Goal: Browse casually

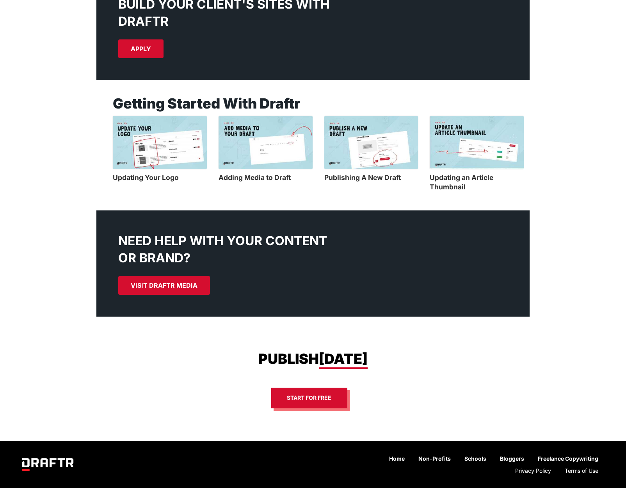
scroll to position [465, 0]
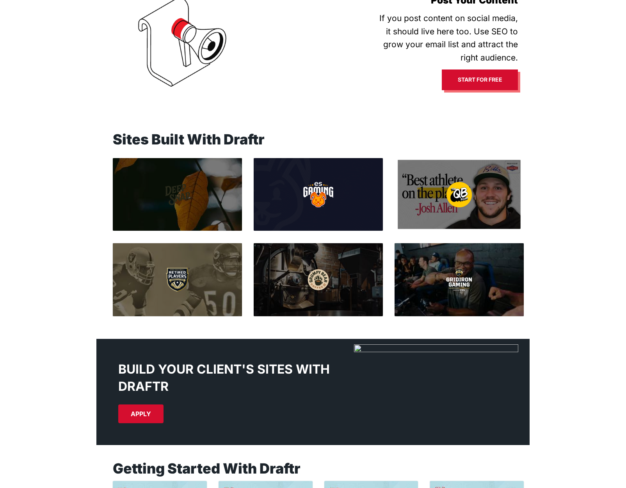
click at [465, 209] on div at bounding box center [459, 194] width 122 height 69
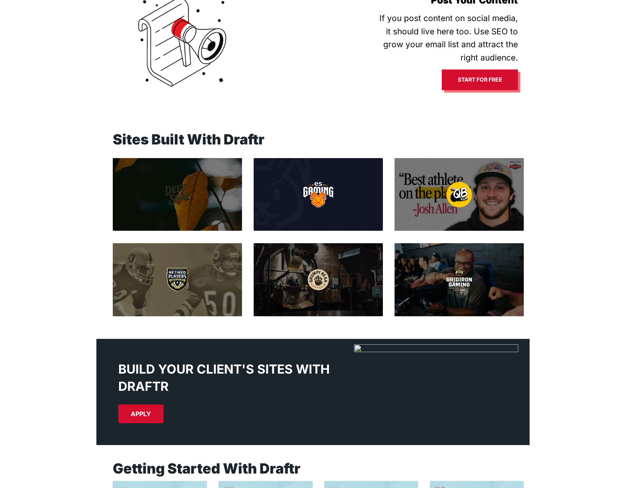
click at [327, 194] on img at bounding box center [318, 194] width 30 height 25
click at [325, 197] on img at bounding box center [318, 194] width 30 height 25
click at [310, 195] on img at bounding box center [318, 194] width 30 height 25
click at [321, 280] on img at bounding box center [317, 279] width 25 height 25
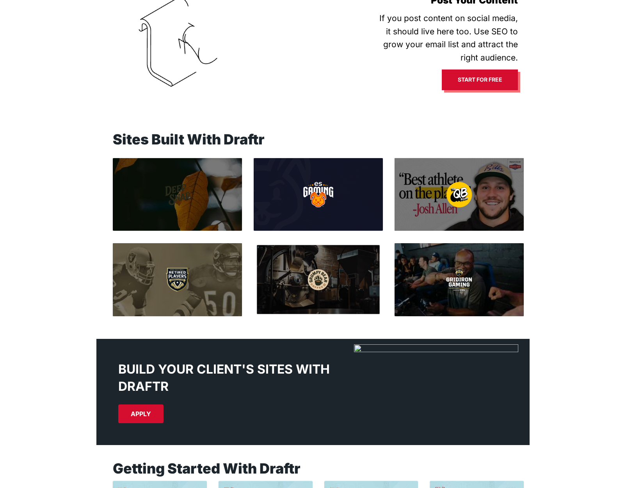
click at [320, 259] on div at bounding box center [318, 279] width 122 height 69
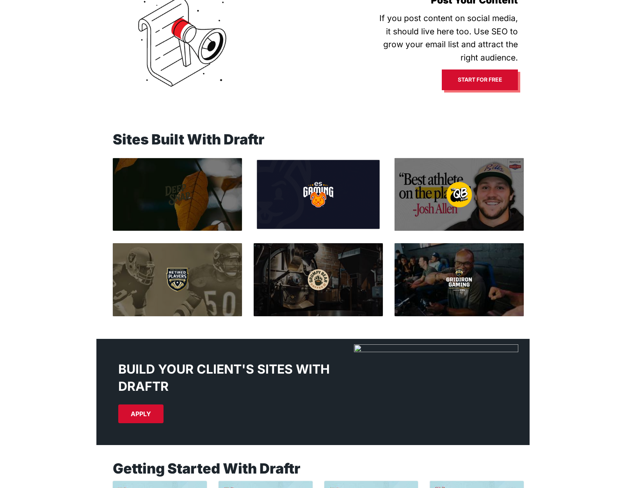
click at [278, 177] on div at bounding box center [318, 194] width 122 height 69
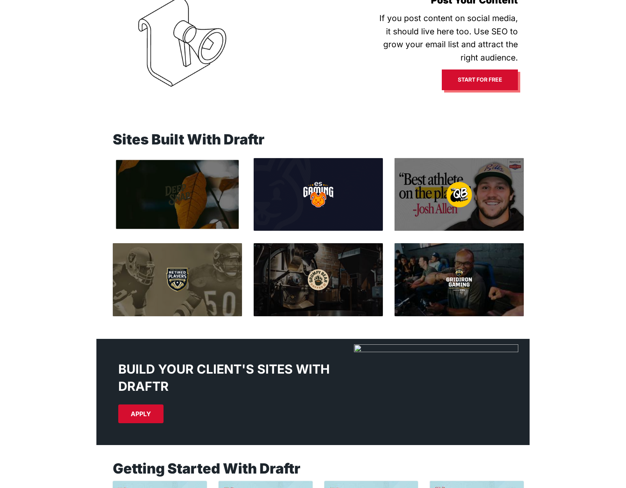
click at [138, 192] on div at bounding box center [177, 194] width 122 height 69
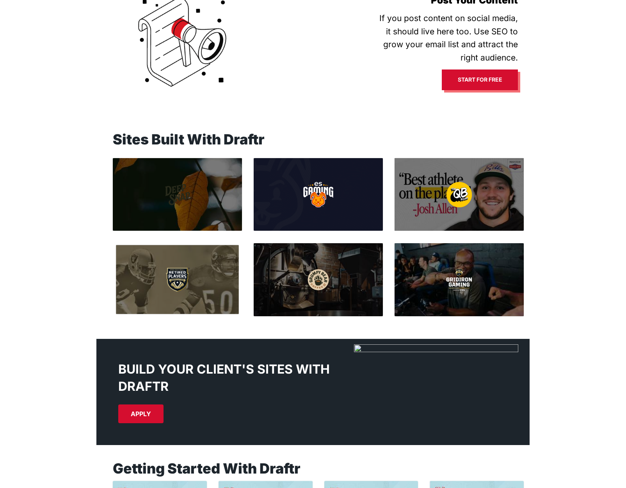
click at [156, 280] on div at bounding box center [177, 279] width 122 height 69
click at [125, 275] on div at bounding box center [177, 279] width 122 height 69
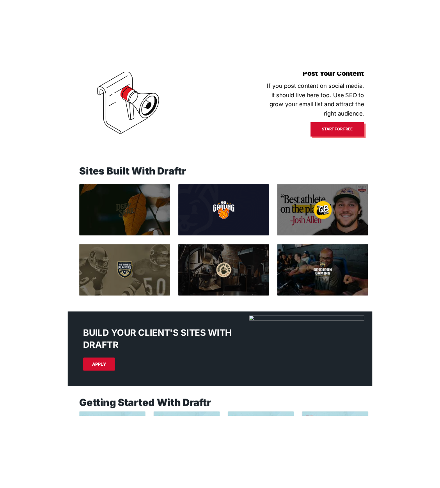
scroll to position [0, 0]
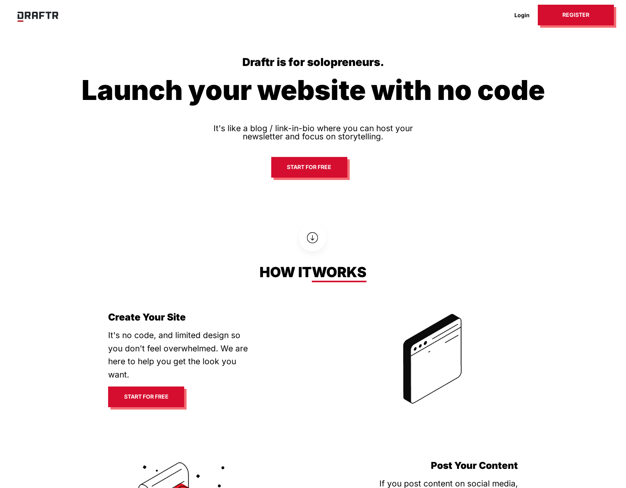
click at [1, 173] on div "Draftr is for solopreneurs. Launch your website with no code It's like a blog /…" at bounding box center [313, 119] width 626 height 238
